Goal: Find specific page/section: Find specific page/section

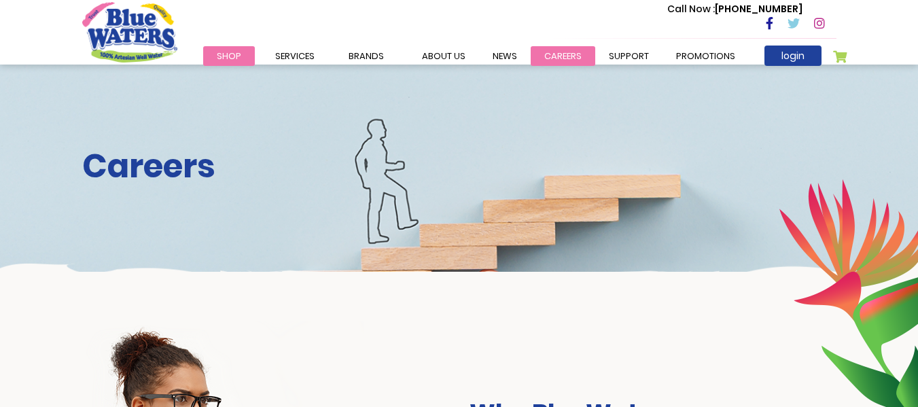
click at [562, 59] on link "careers" at bounding box center [562, 56] width 65 height 20
click at [549, 46] on div "Call Now : (868) 640-8824" at bounding box center [517, 24] width 638 height 47
click at [541, 58] on link "careers" at bounding box center [562, 56] width 65 height 20
